Goal: Go to known website: Access a specific website the user already knows

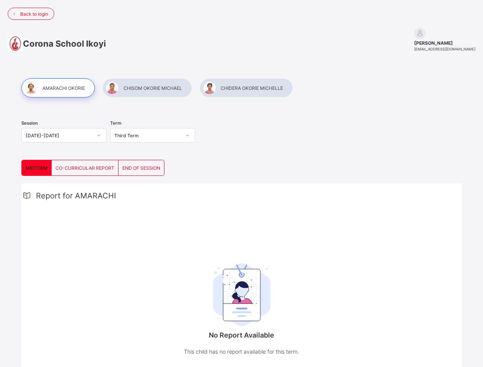
click at [31, 14] on span "Back to login" at bounding box center [34, 14] width 28 height 6
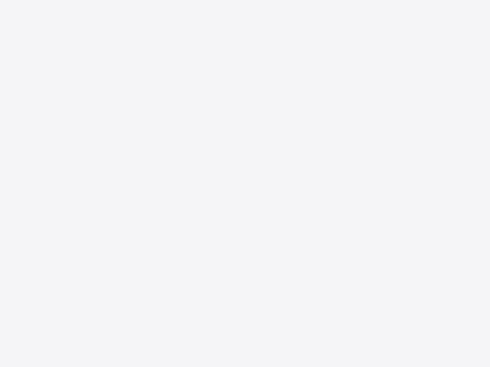
click at [58, 88] on div "New Update Available Hello there, You can install SAFSIMS on your device for ea…" at bounding box center [245, 183] width 490 height 367
click at [147, 88] on div "New Update Available Hello there, You can install SAFSIMS on your device for ea…" at bounding box center [245, 183] width 490 height 367
click at [246, 88] on div "New Update Available Hello there, You can install SAFSIMS on your device for ea…" at bounding box center [245, 183] width 490 height 367
click at [37, 168] on div "New Update Available Hello there, You can install SAFSIMS on your device for ea…" at bounding box center [245, 183] width 490 height 367
click at [85, 168] on div "New Update Available Hello there, You can install SAFSIMS on your device for ea…" at bounding box center [245, 183] width 490 height 367
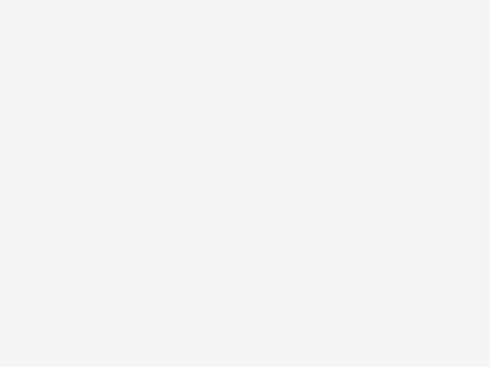
click at [141, 168] on div "New Update Available Hello there, You can install SAFSIMS on your device for ea…" at bounding box center [245, 183] width 490 height 367
